Goal: Find specific page/section: Find specific page/section

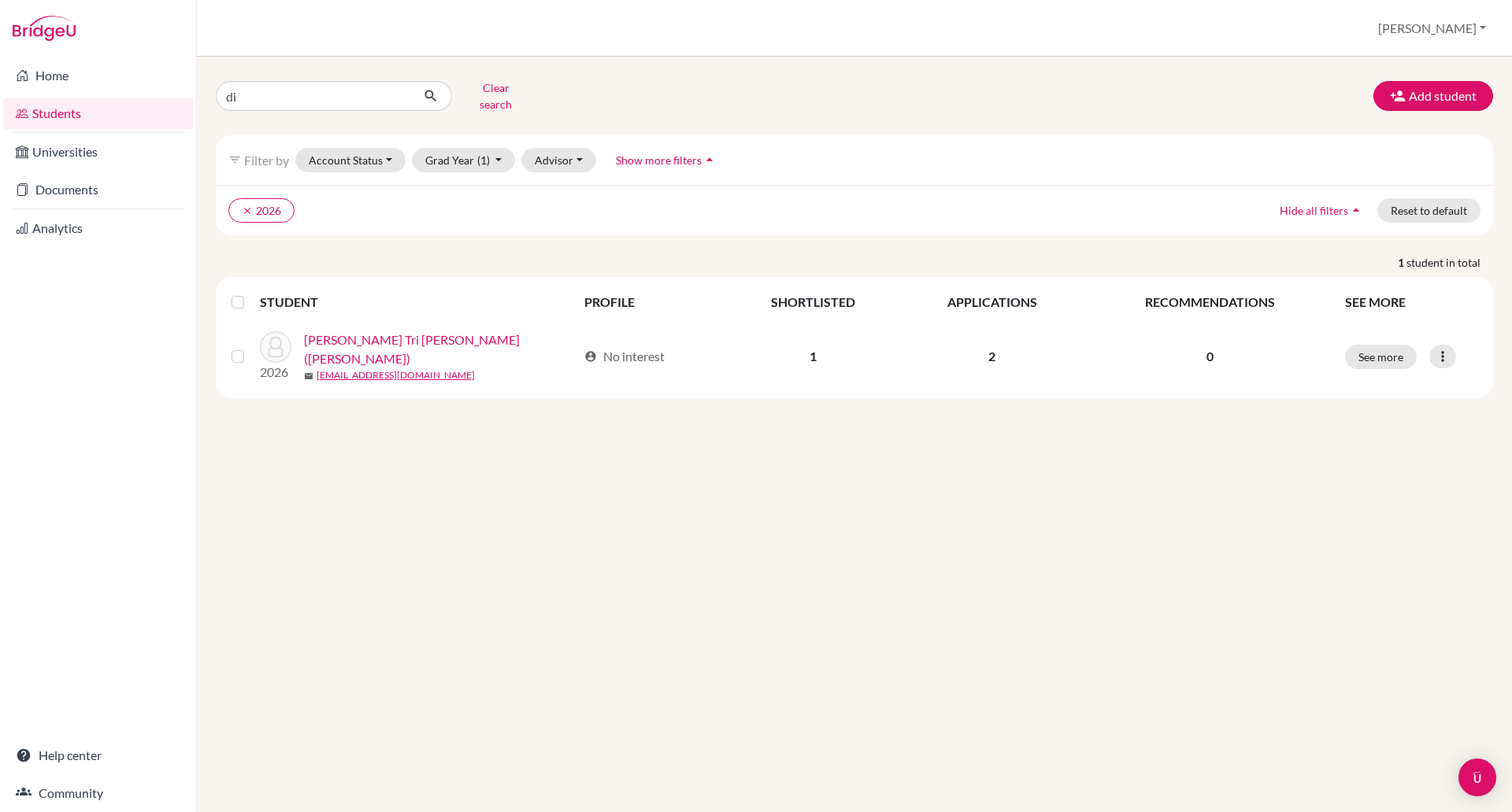
type input "d"
type input "damanyanti"
click button "submit" at bounding box center [431, 96] width 42 height 30
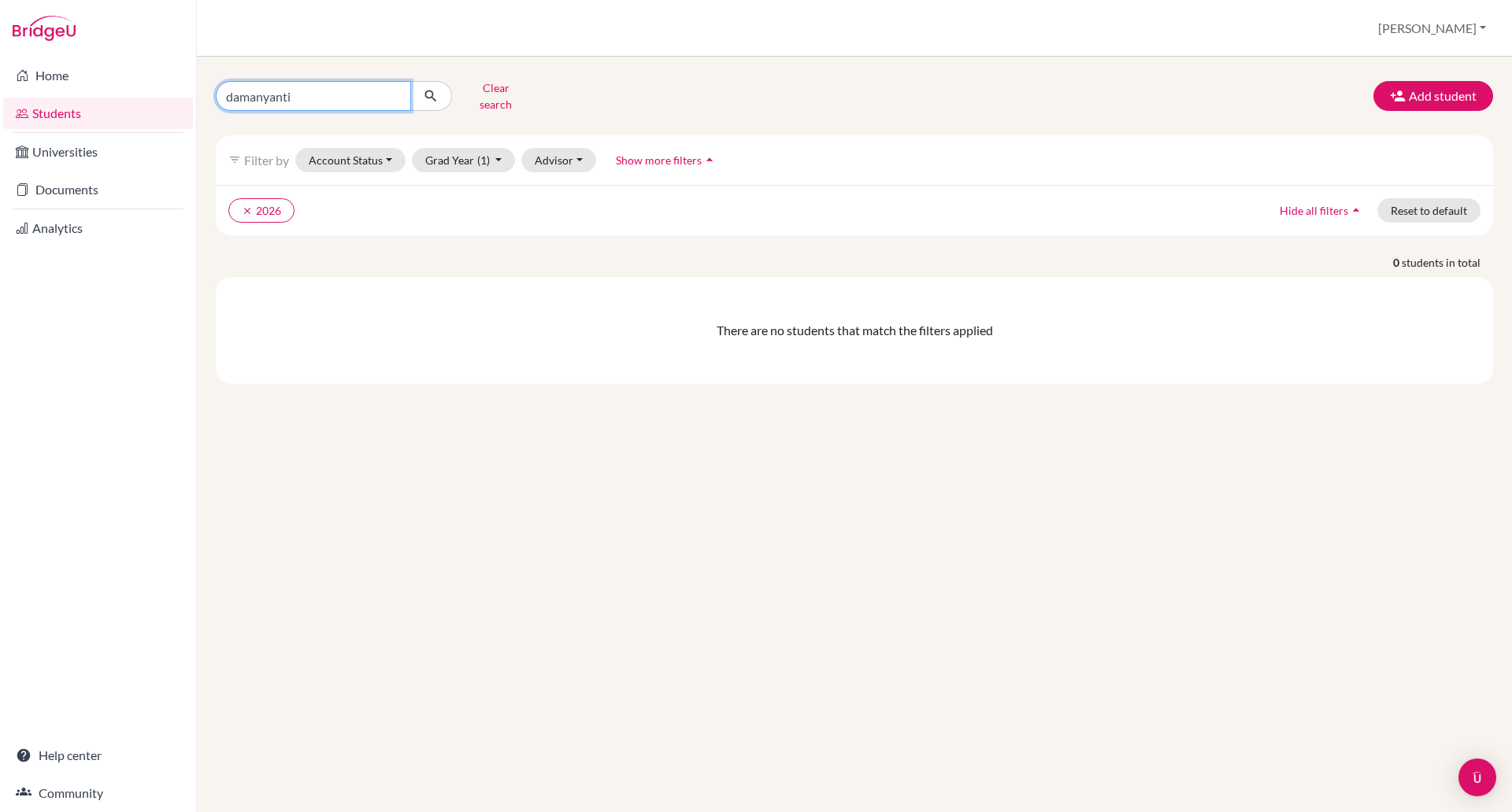
click at [303, 92] on input "damanyanti" at bounding box center [314, 96] width 195 height 30
type input "dam"
click button "submit" at bounding box center [431, 96] width 42 height 30
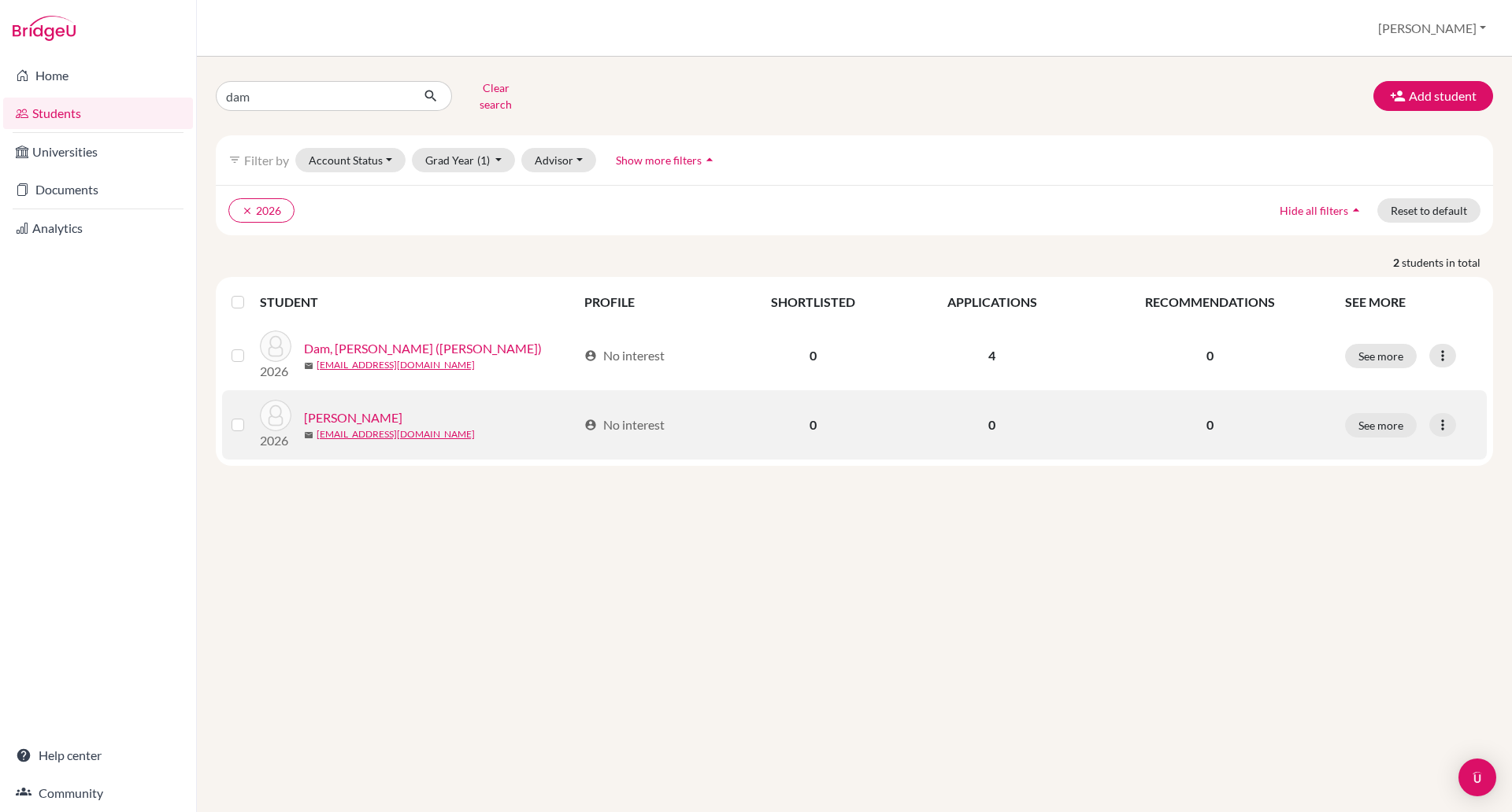
click at [370, 409] on link "[PERSON_NAME]" at bounding box center [353, 418] width 98 height 19
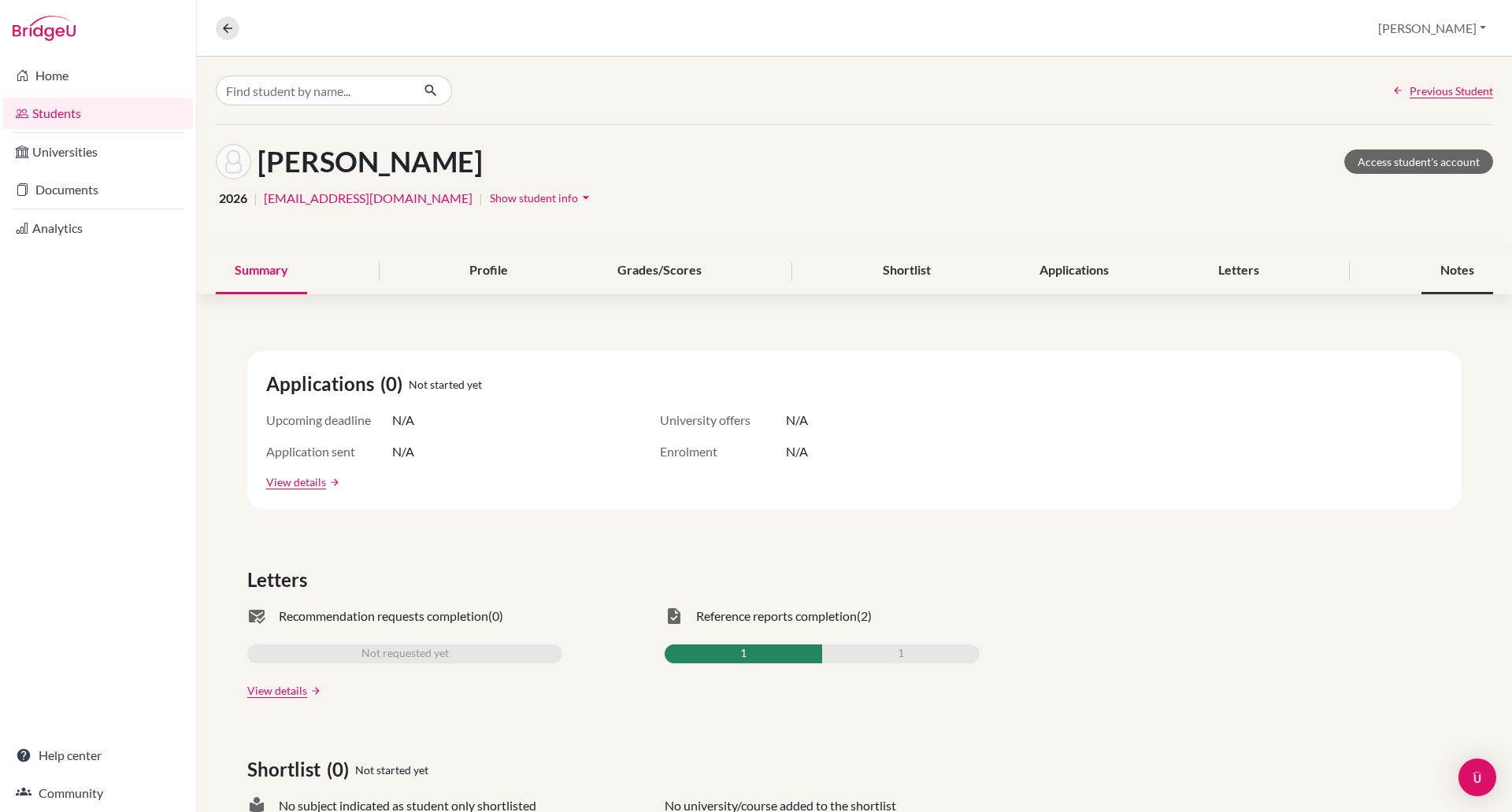
click at [1432, 265] on div "Notes" at bounding box center [1457, 271] width 72 height 46
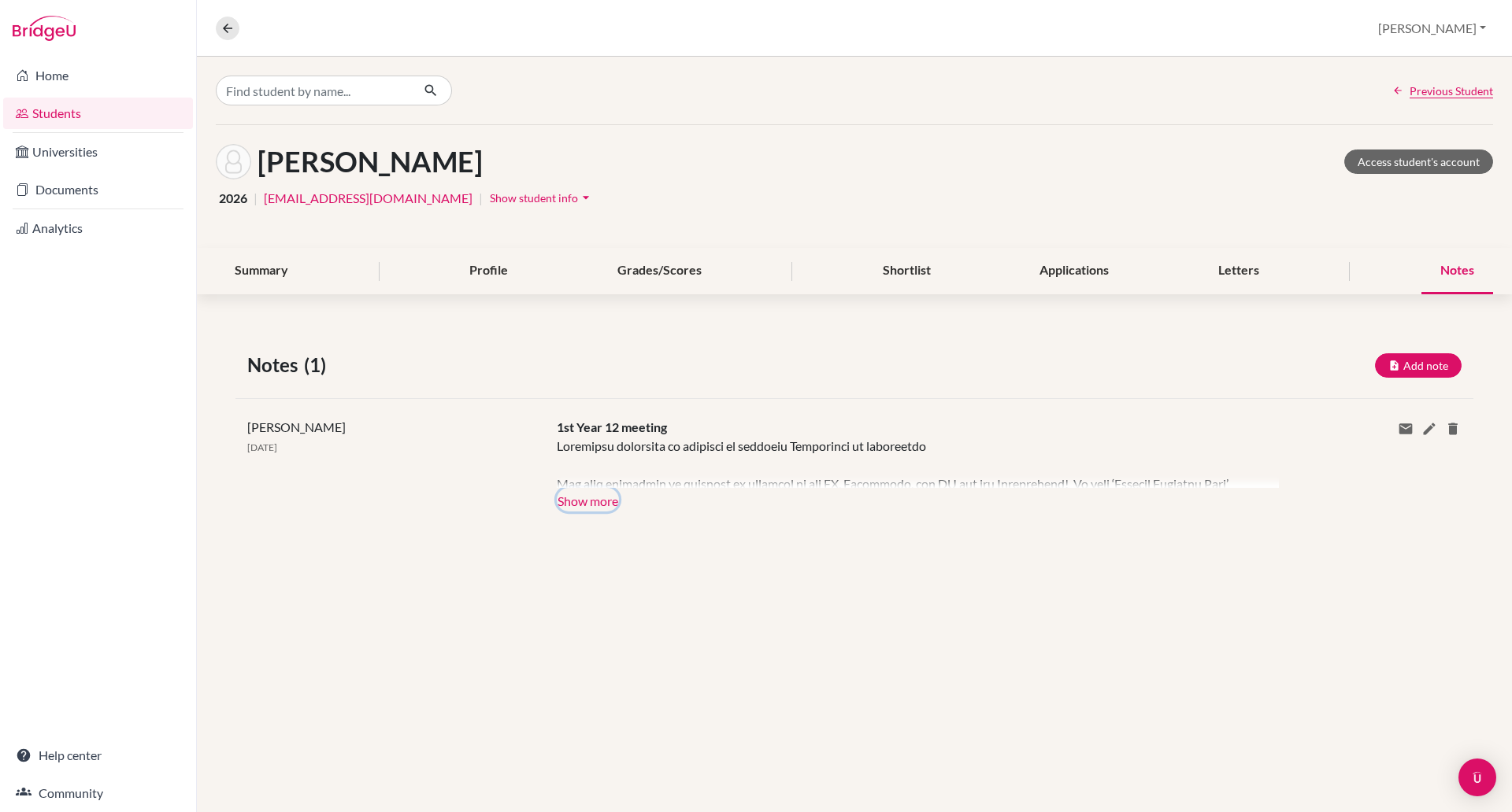
click at [587, 497] on button "Show more" at bounding box center [588, 500] width 62 height 24
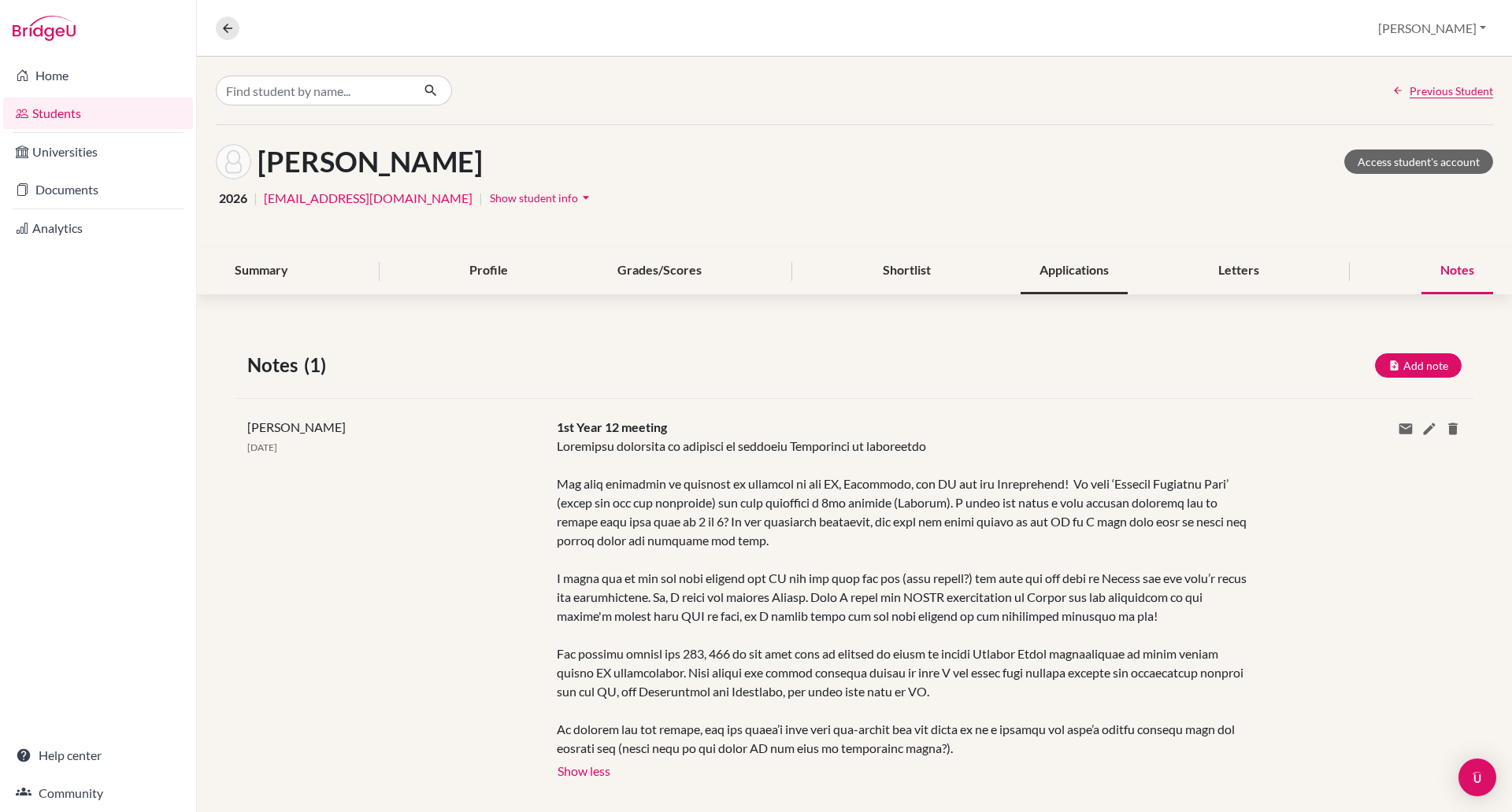
click at [1064, 266] on div "Applications" at bounding box center [1074, 271] width 107 height 46
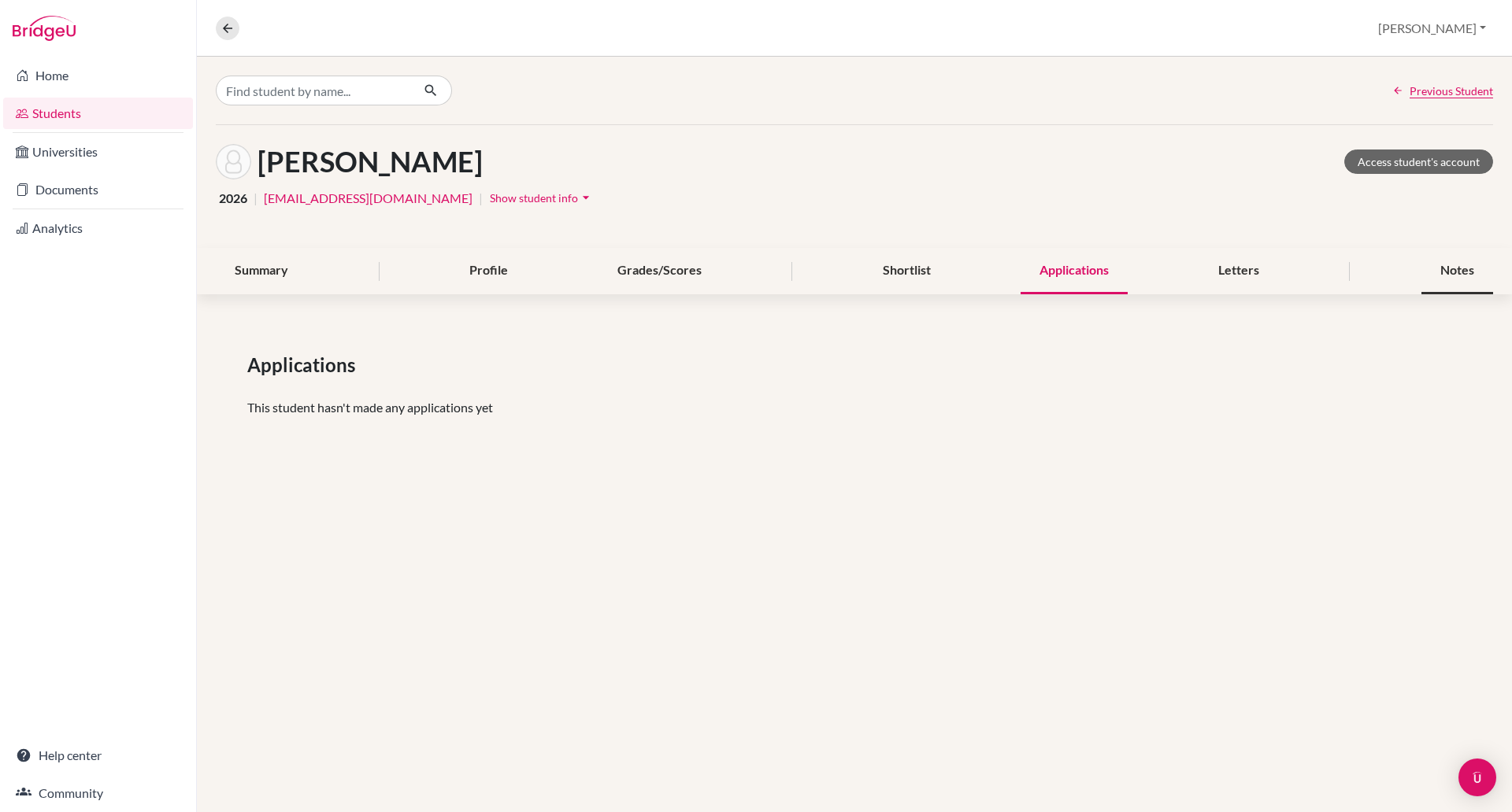
click at [1443, 273] on div "Notes" at bounding box center [1457, 271] width 72 height 46
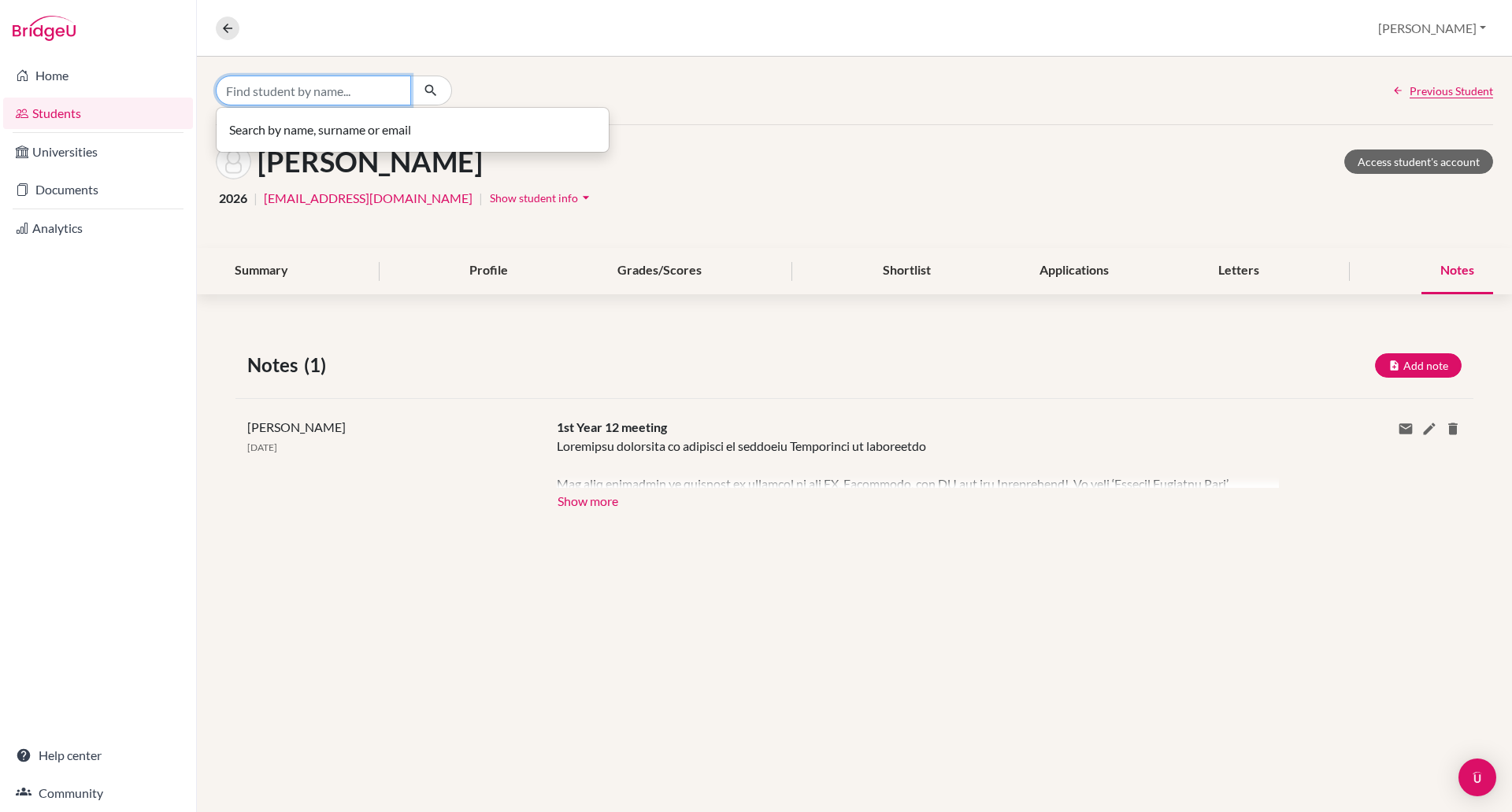
click at [337, 90] on input "Find student by name..." at bounding box center [314, 91] width 195 height 30
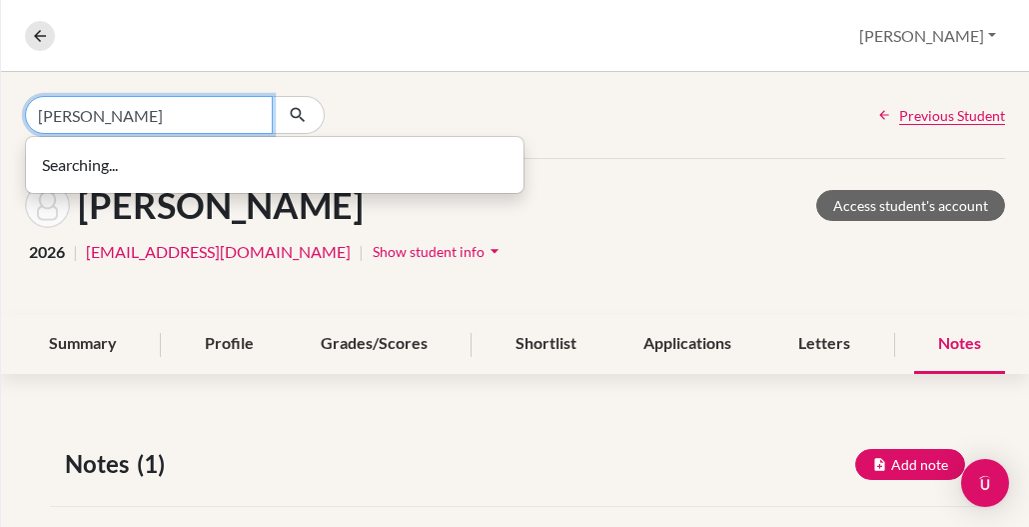
type input "[PERSON_NAME]"
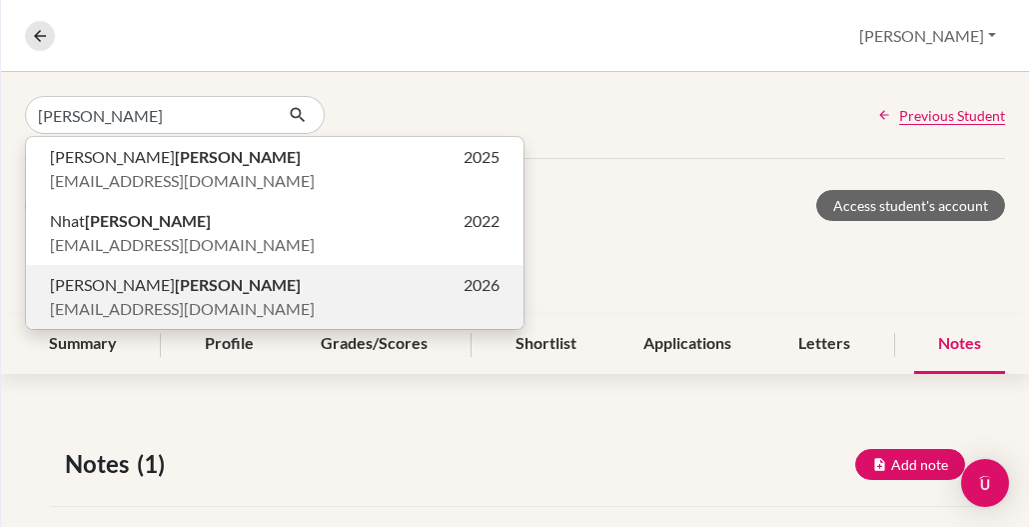
click at [157, 302] on span "[EMAIL_ADDRESS][DOMAIN_NAME]" at bounding box center [182, 309] width 265 height 24
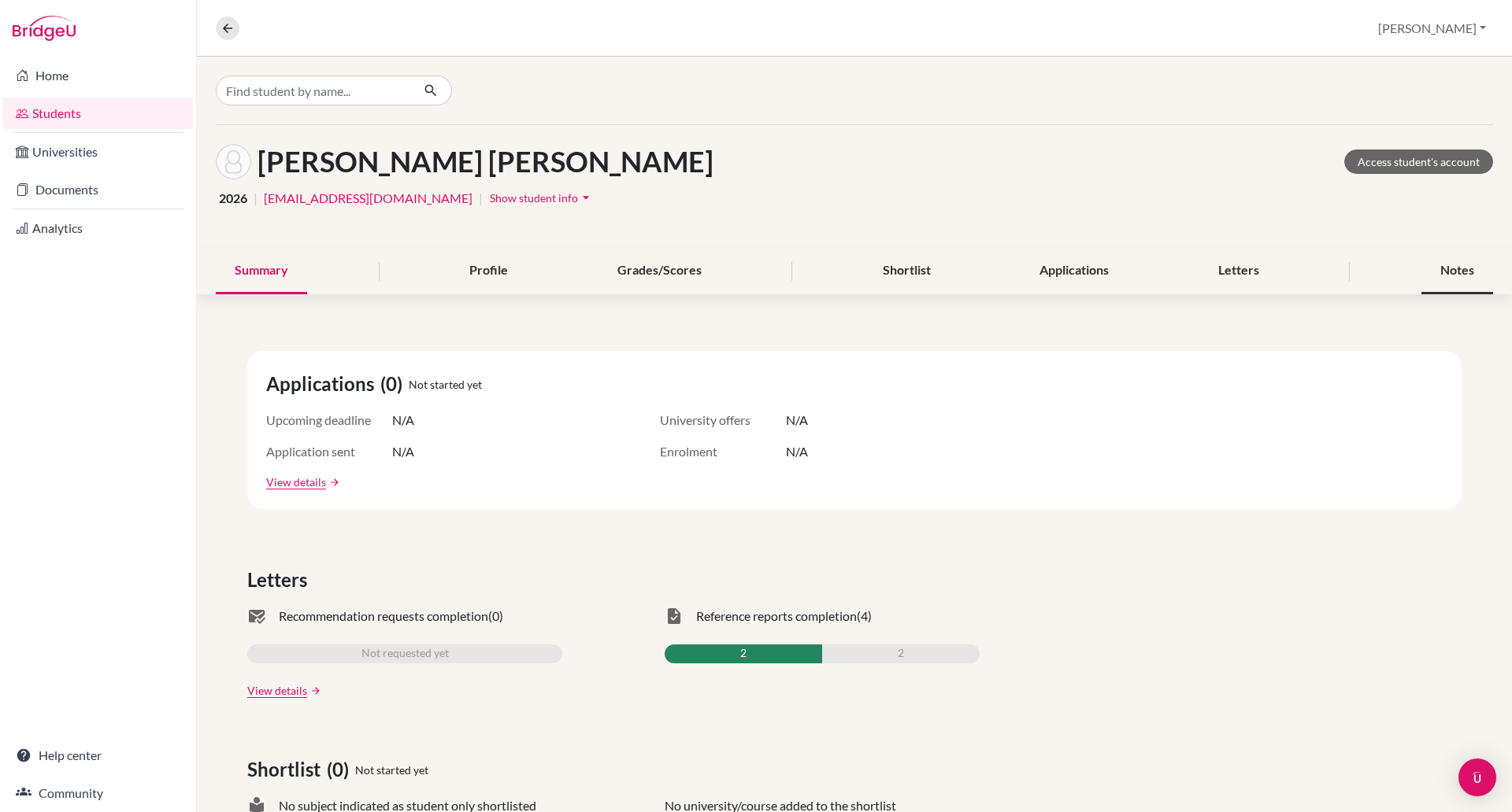
click at [1421, 269] on div "Notes" at bounding box center [1457, 271] width 72 height 46
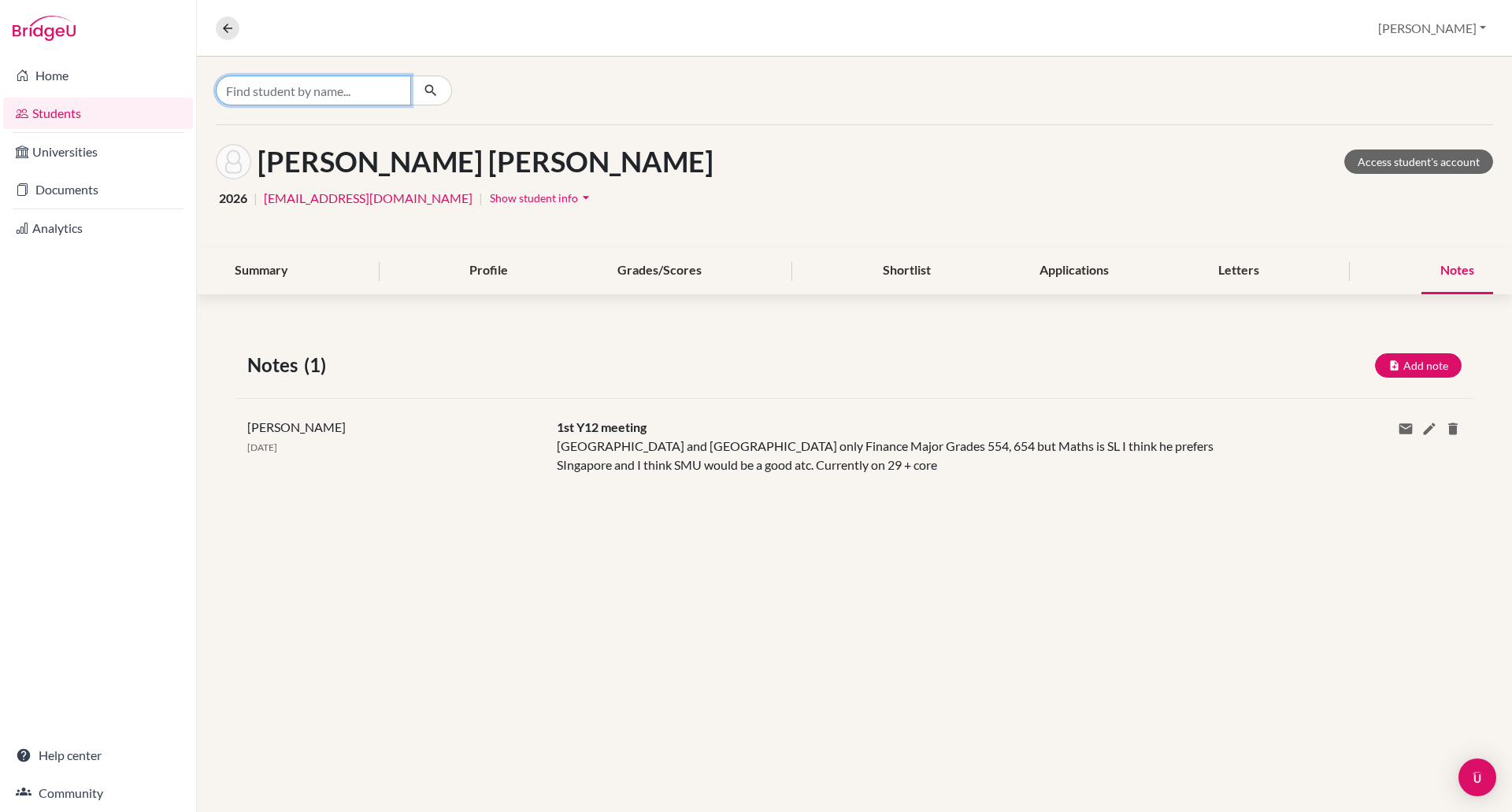
click at [282, 93] on input "Find student by name..." at bounding box center [314, 91] width 195 height 30
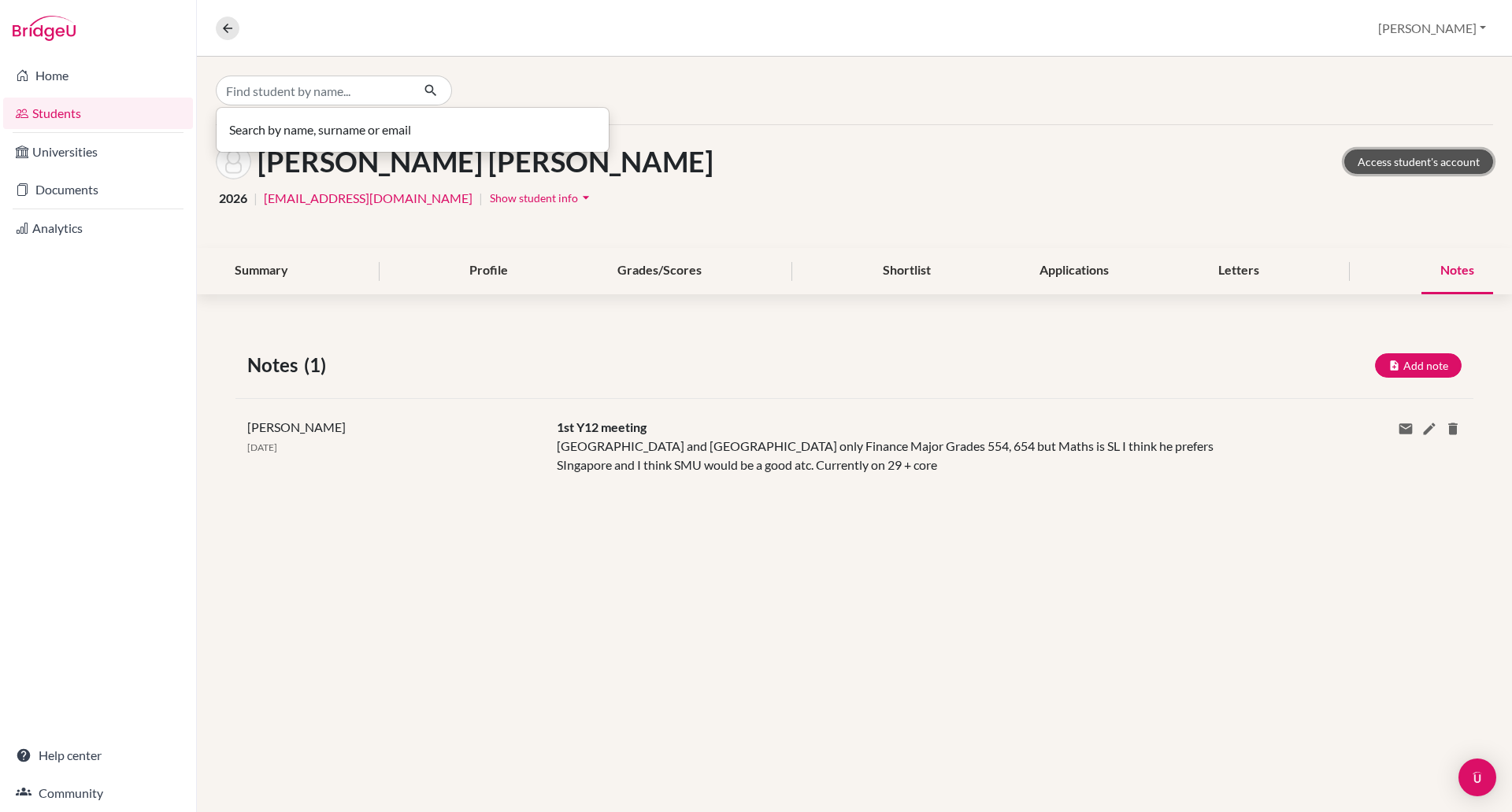
click at [1380, 161] on link "Access student's account" at bounding box center [1418, 161] width 149 height 24
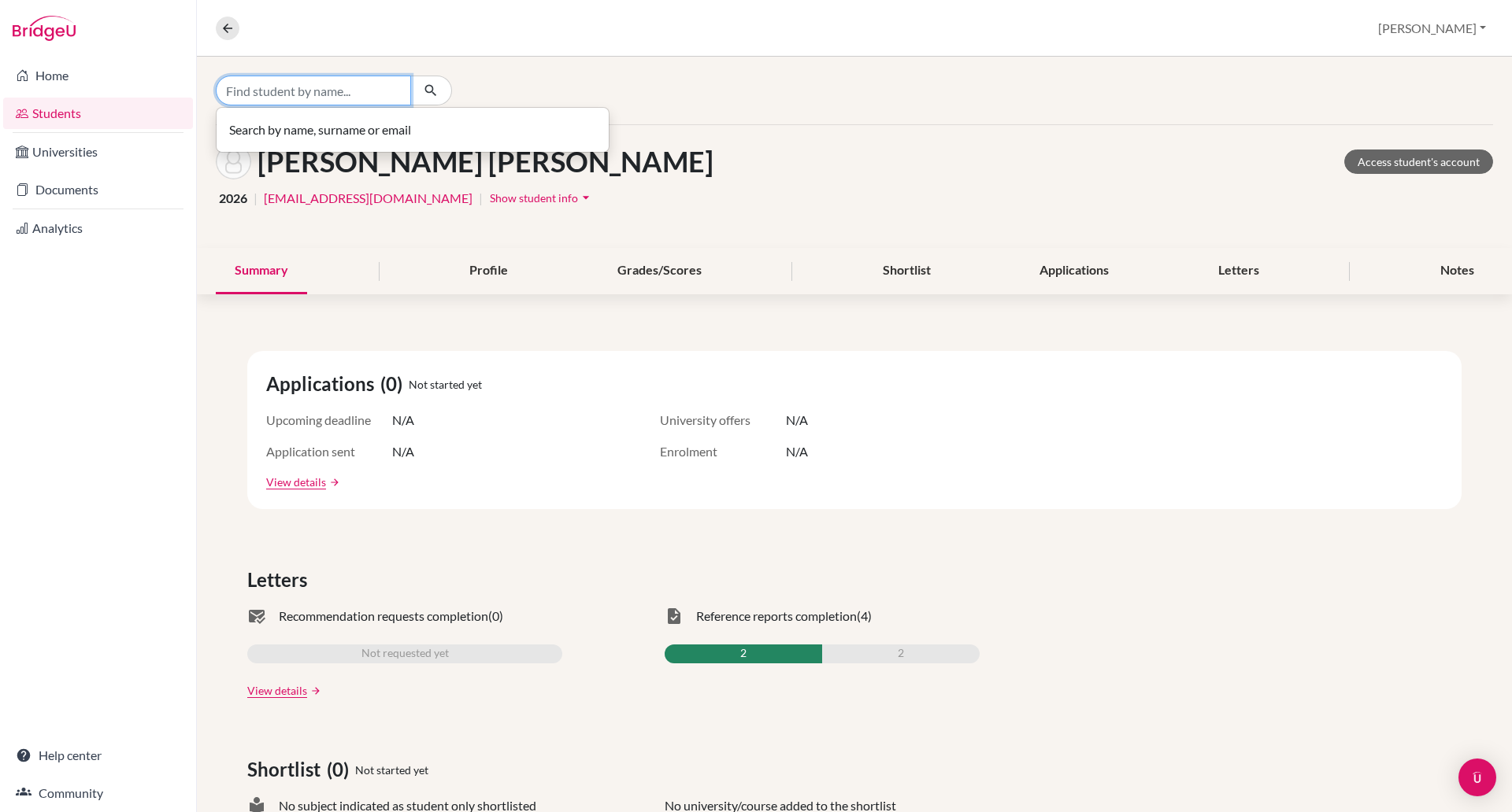
click at [254, 96] on input "Find student by name..." at bounding box center [314, 91] width 195 height 30
click at [264, 95] on input "thai an hoang" at bounding box center [314, 91] width 195 height 30
type input "thai anh hoang"
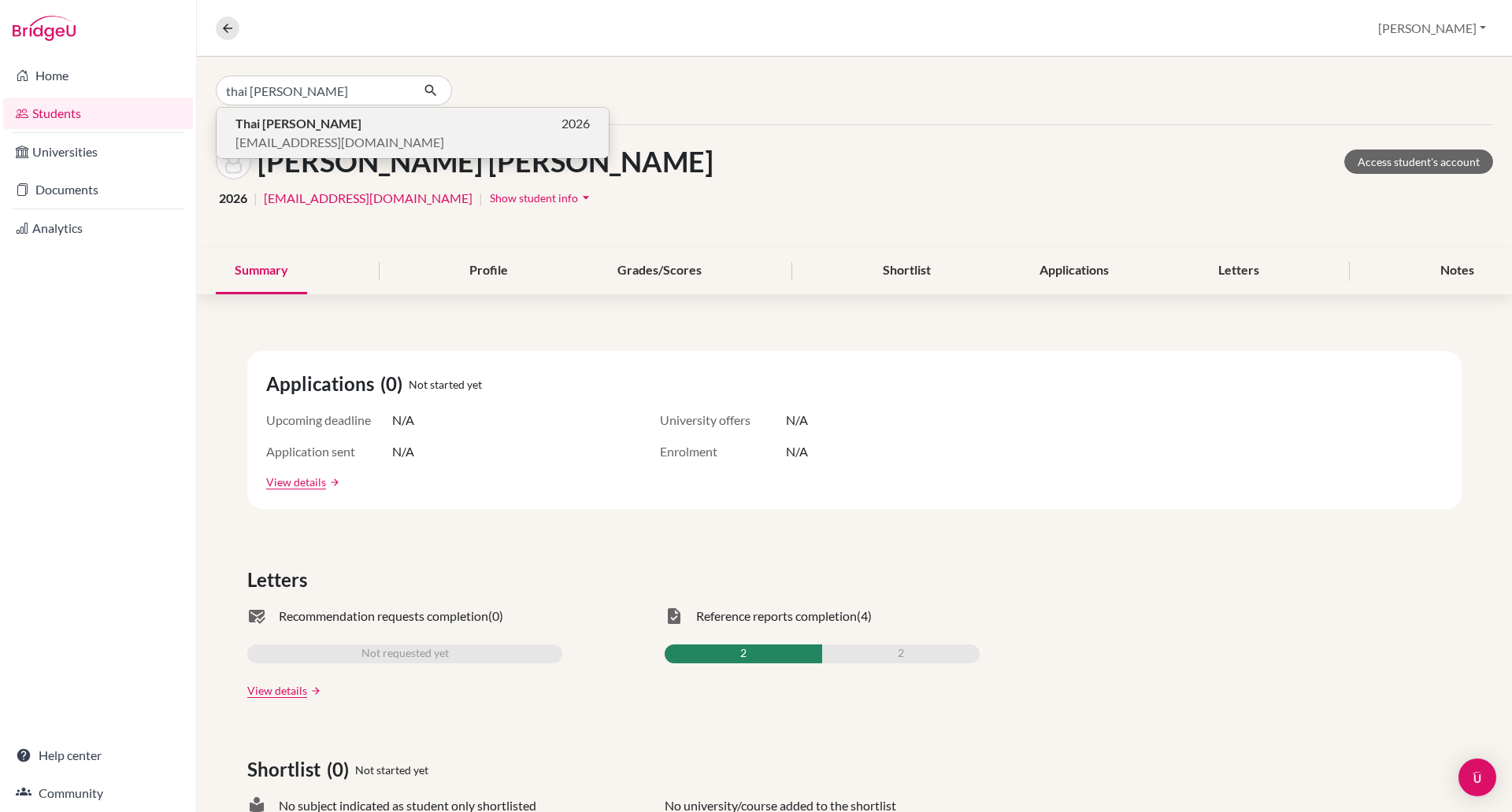
click at [273, 128] on b "Thai Anh Hoang" at bounding box center [299, 123] width 126 height 15
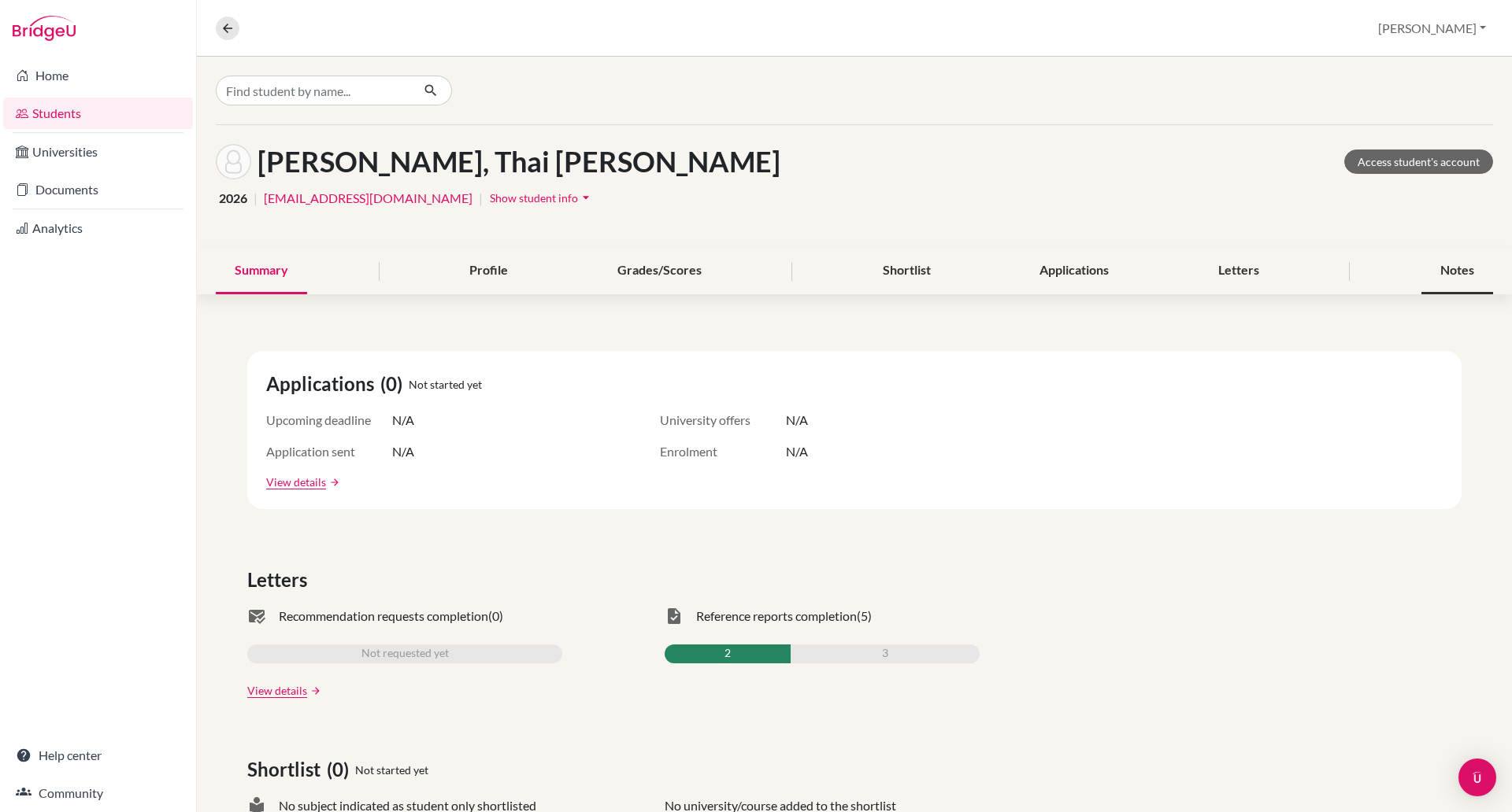
click at [1432, 270] on div "Notes" at bounding box center [1457, 271] width 72 height 46
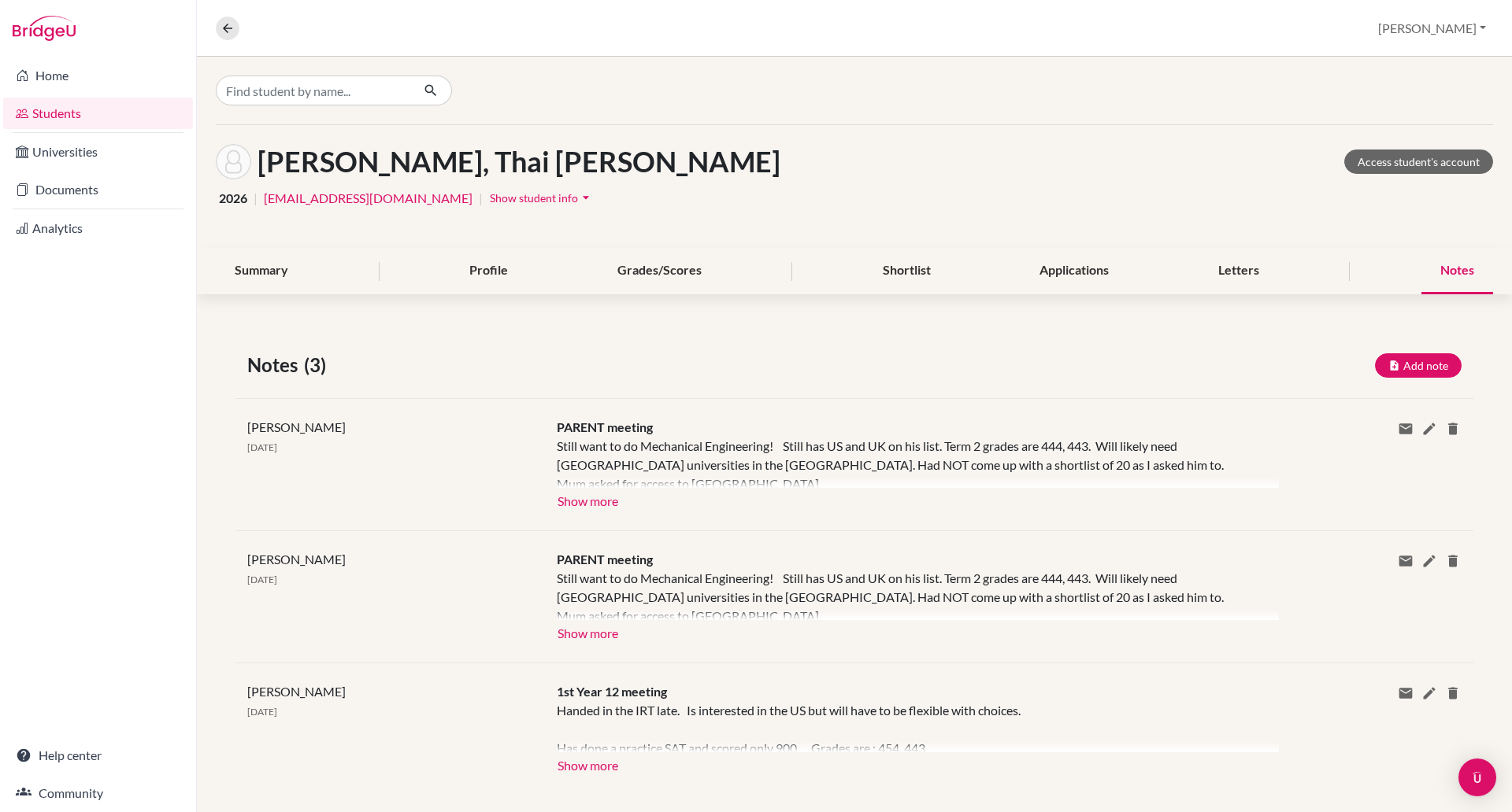
click at [590, 486] on div at bounding box center [918, 462] width 722 height 51
click at [600, 491] on button "Show more" at bounding box center [588, 500] width 62 height 24
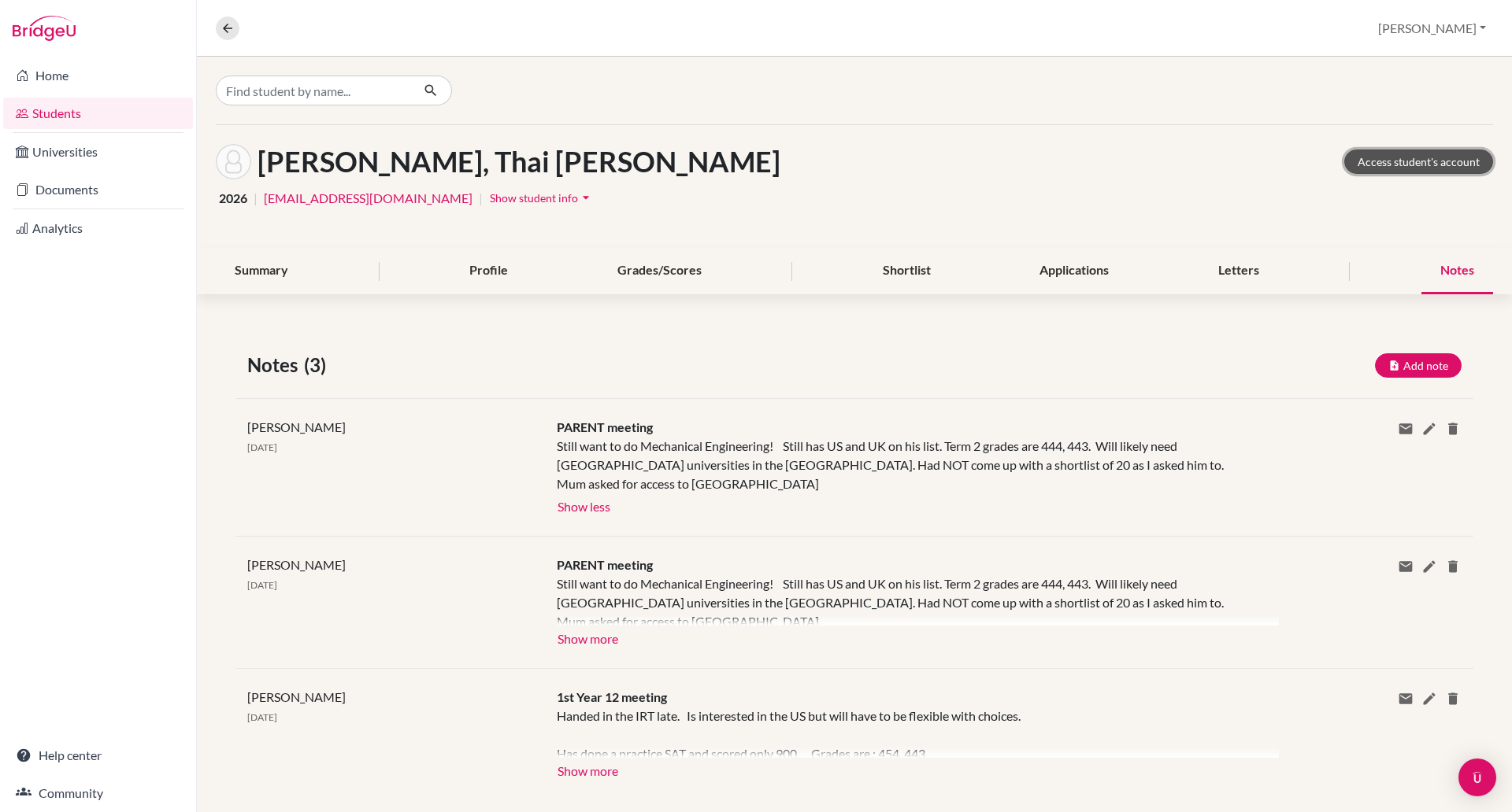
click at [1405, 155] on link "Access student's account" at bounding box center [1418, 161] width 149 height 24
